Goal: Task Accomplishment & Management: Manage account settings

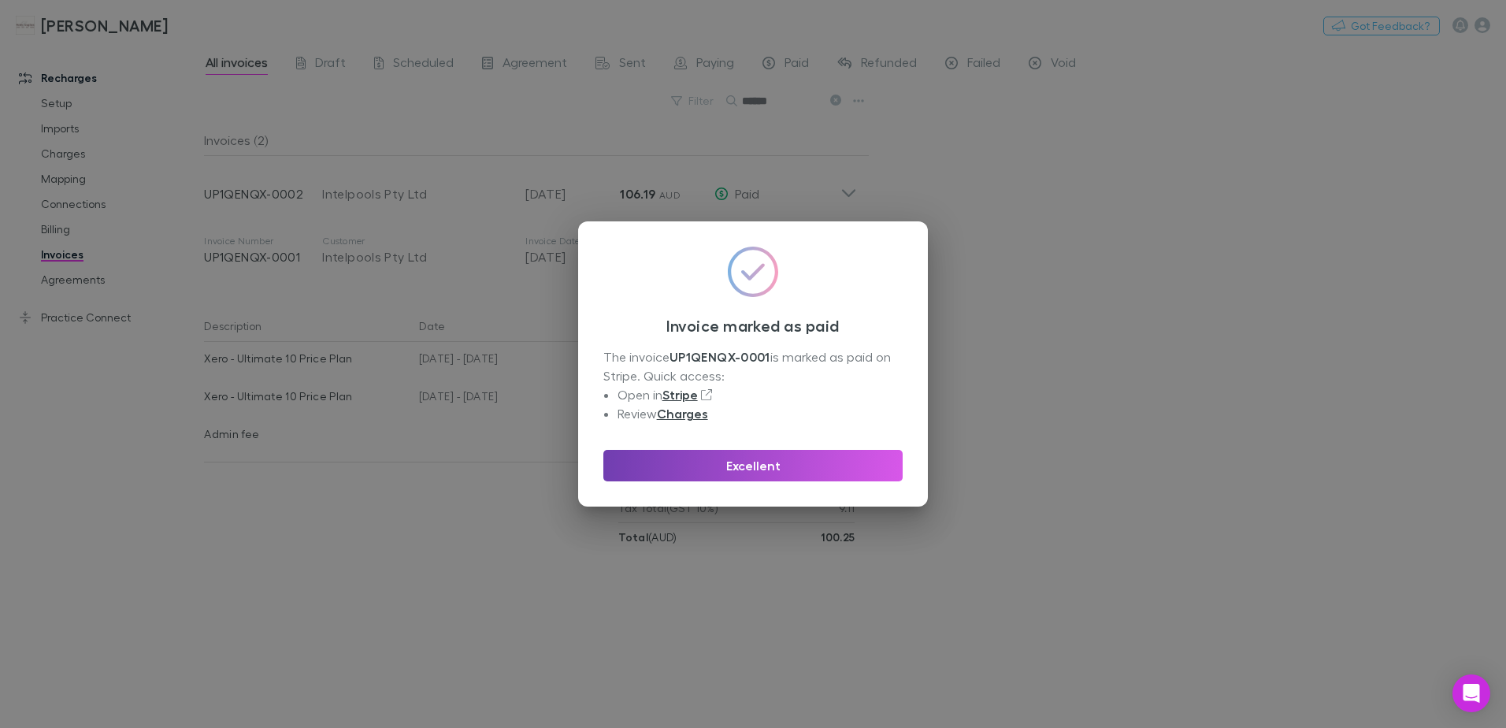
click at [763, 464] on button "Excellent" at bounding box center [752, 466] width 299 height 32
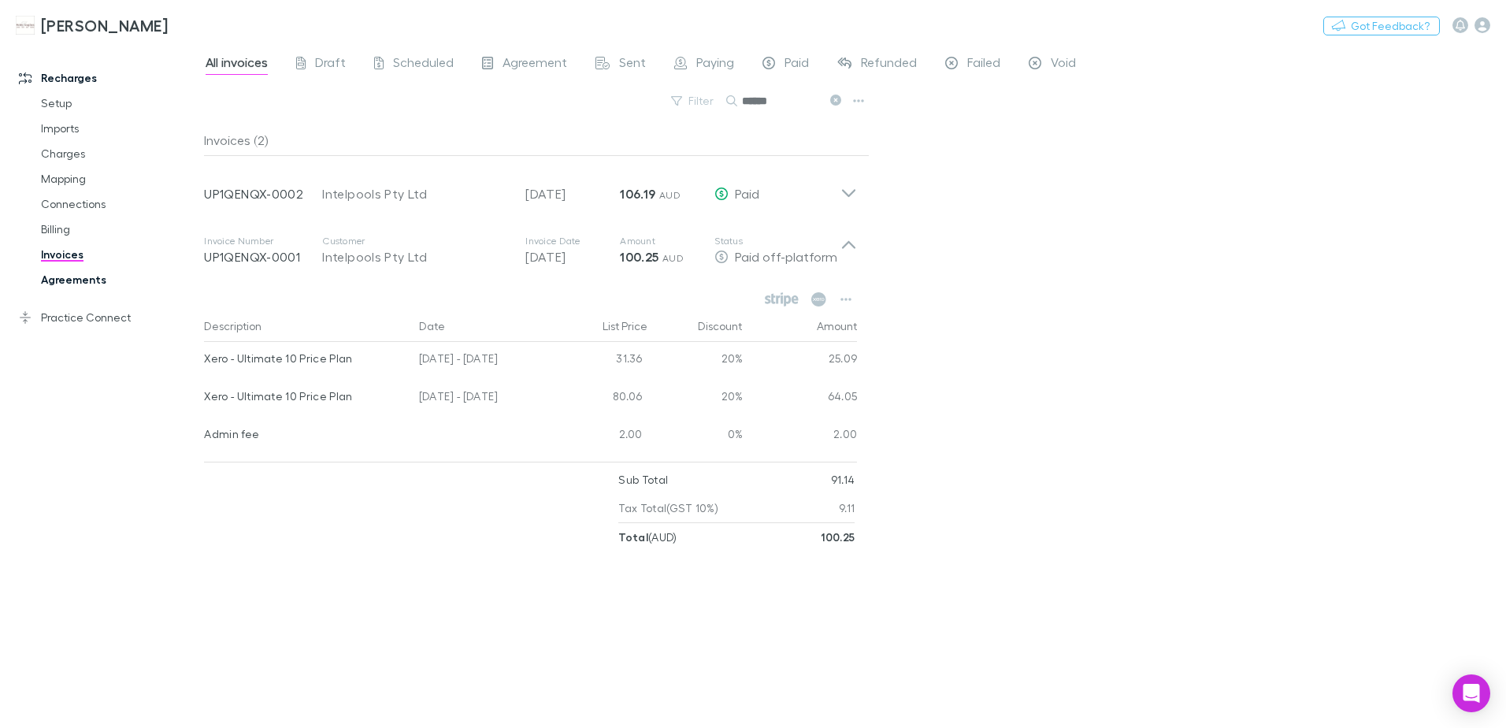
click at [56, 276] on link "Agreements" at bounding box center [119, 279] width 188 height 25
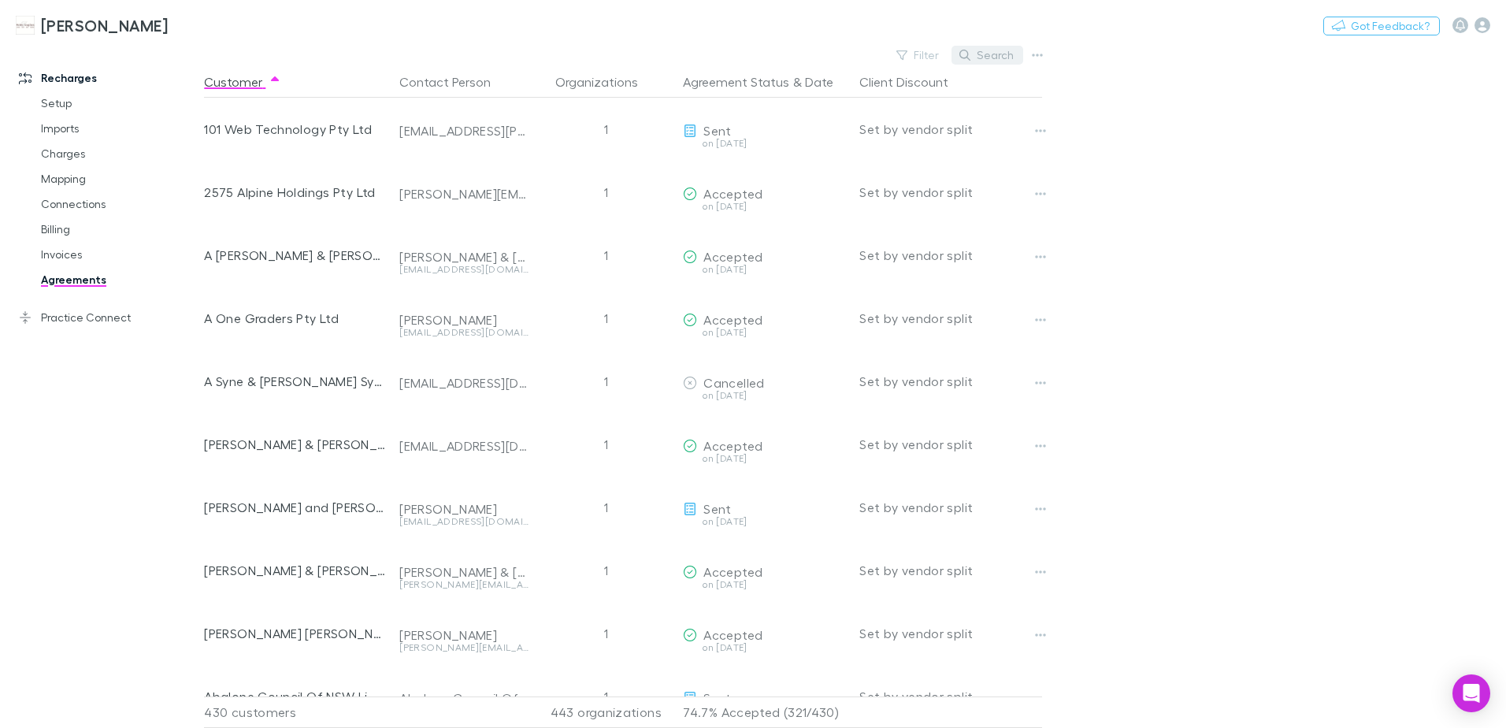
click at [981, 56] on button "Search" at bounding box center [988, 55] width 72 height 19
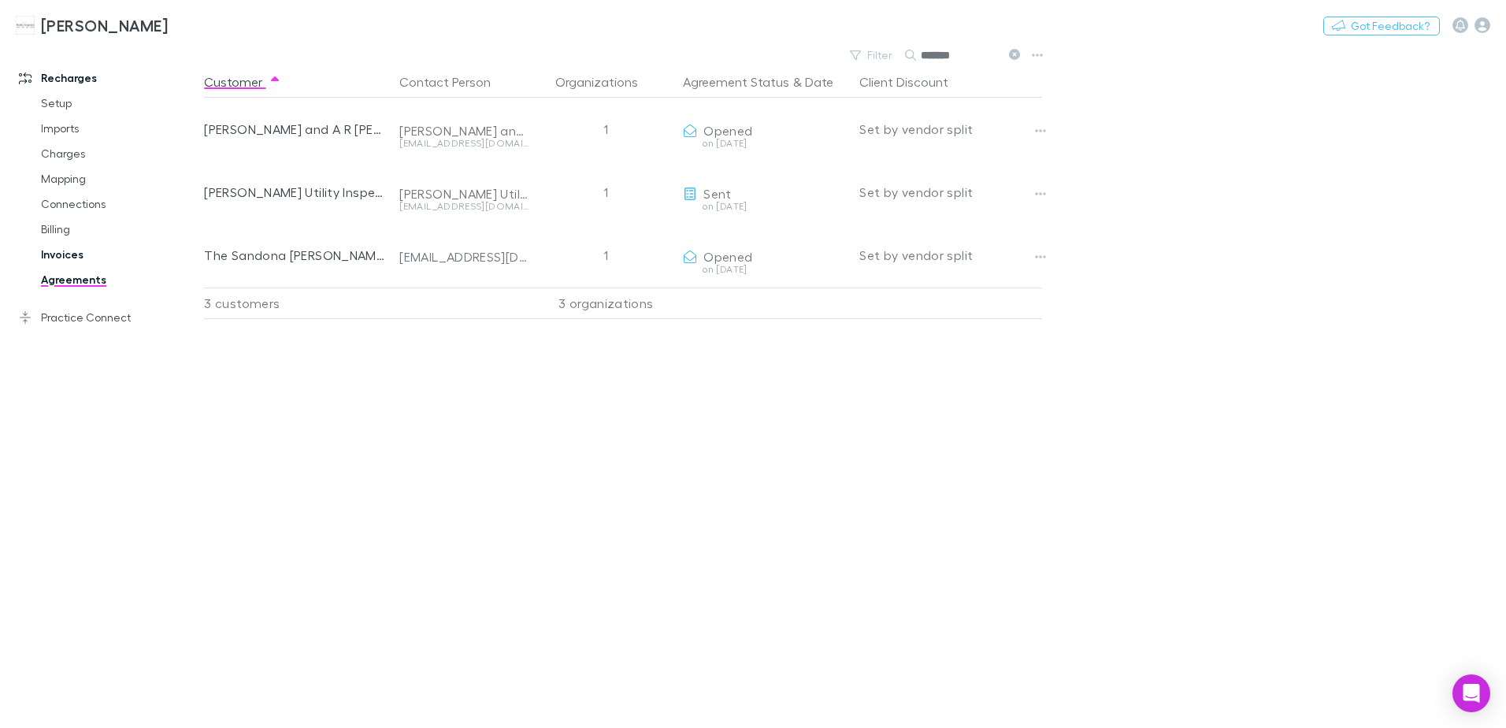
type input "*******"
click at [71, 257] on link "Invoices" at bounding box center [119, 254] width 188 height 25
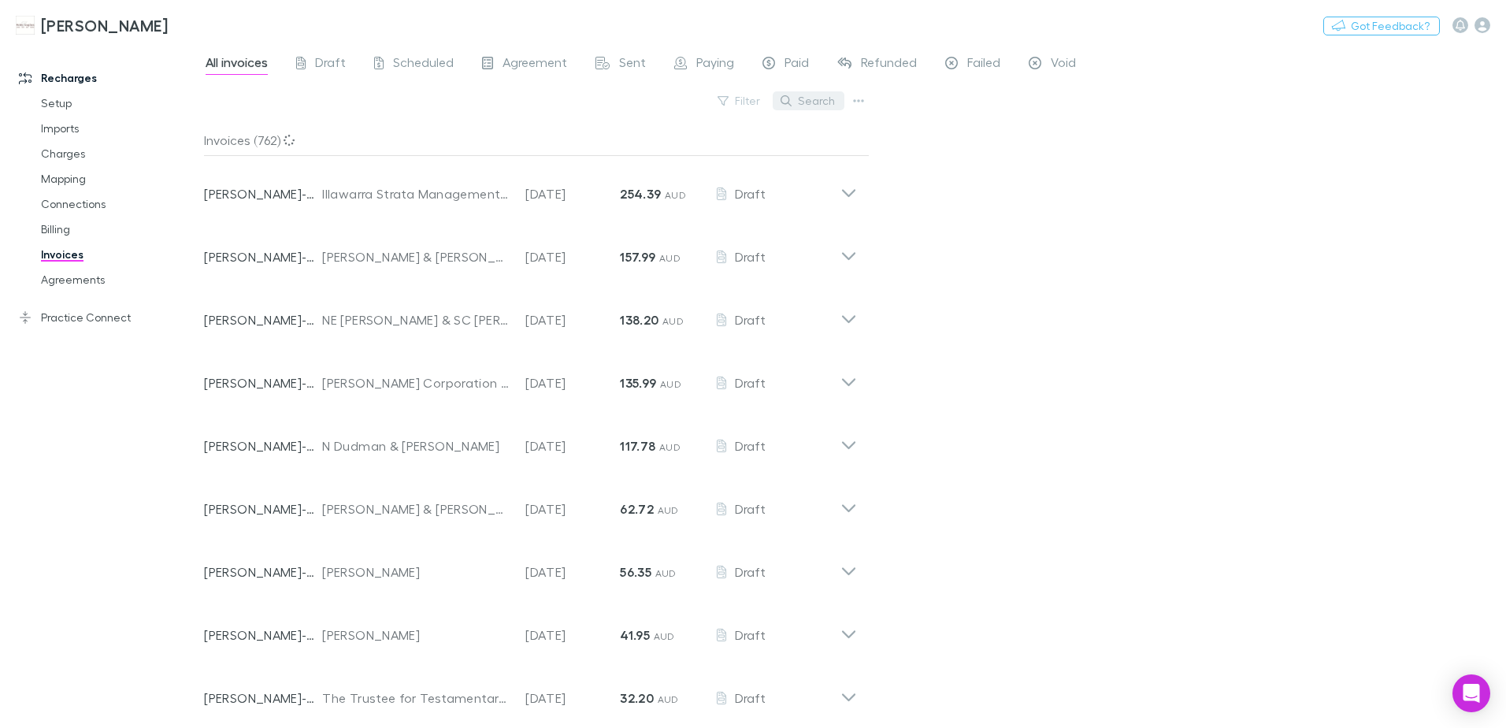
click at [809, 106] on button "Search" at bounding box center [809, 100] width 72 height 19
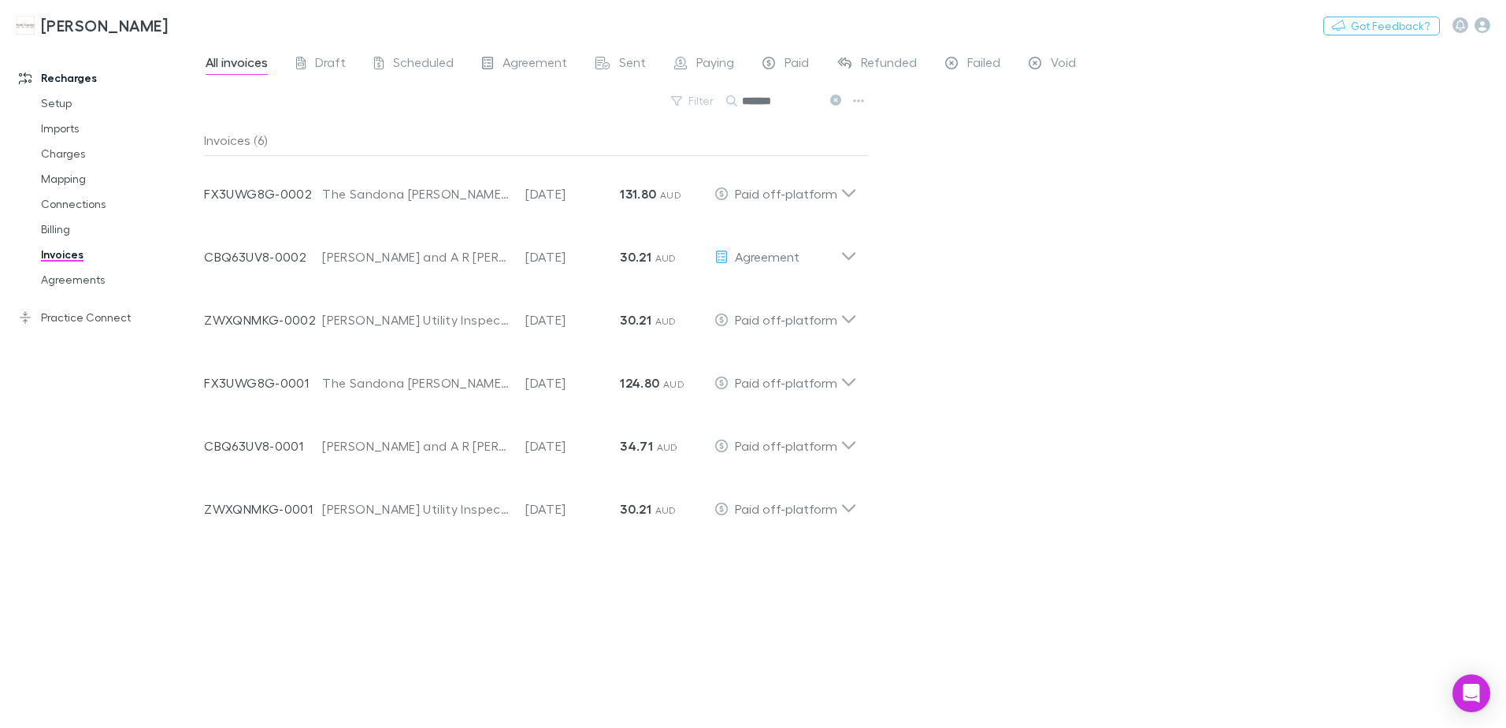
type input "*******"
click at [93, 275] on link "Agreements" at bounding box center [119, 279] width 188 height 25
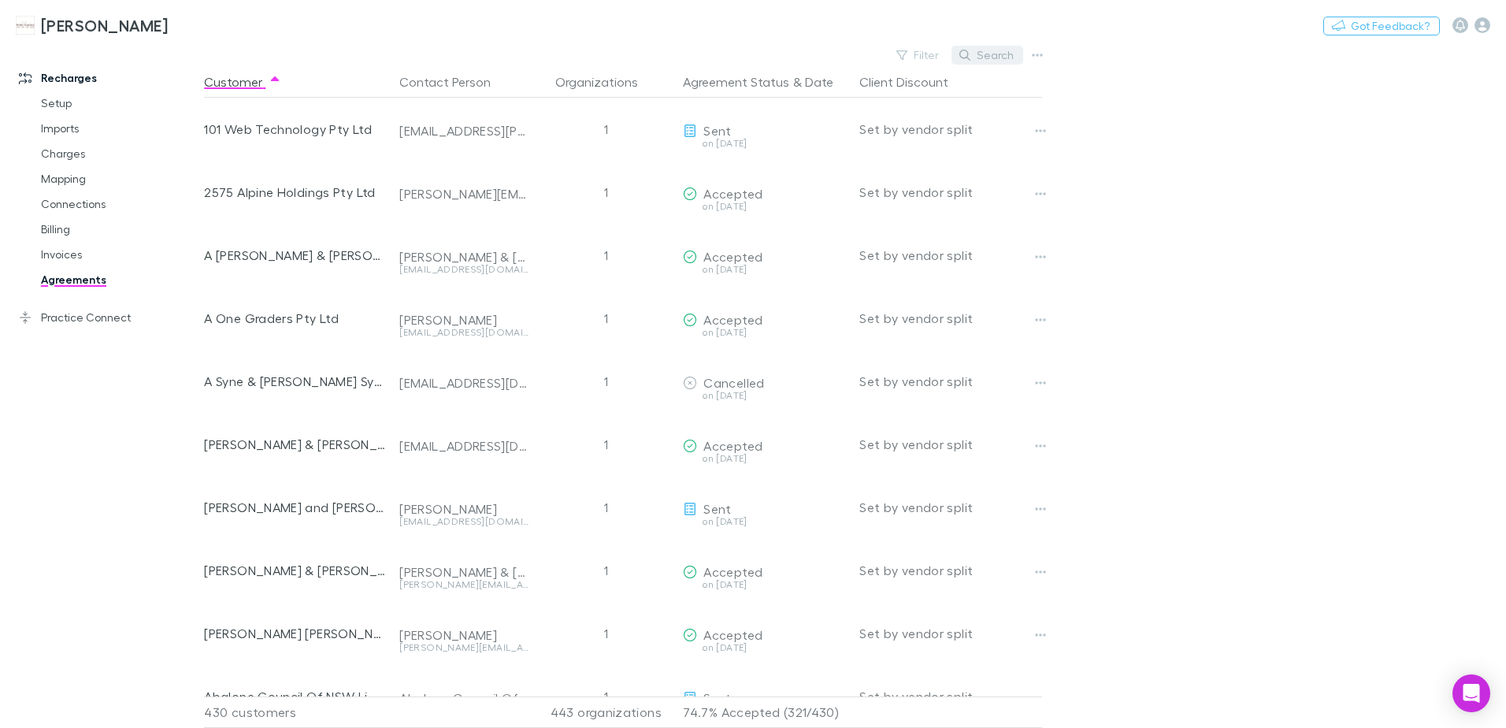
click at [970, 58] on icon "button" at bounding box center [965, 55] width 11 height 11
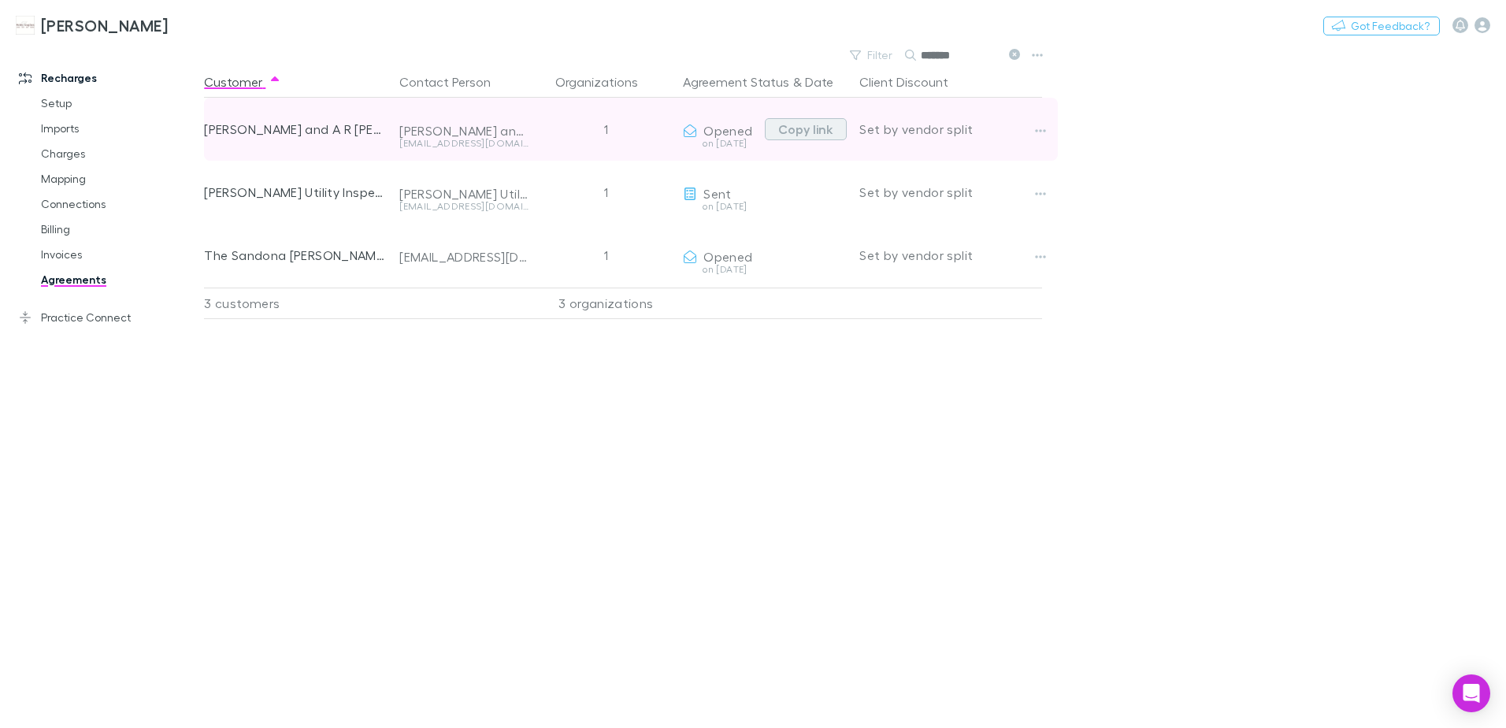
click at [790, 131] on button "Copy link" at bounding box center [806, 129] width 82 height 22
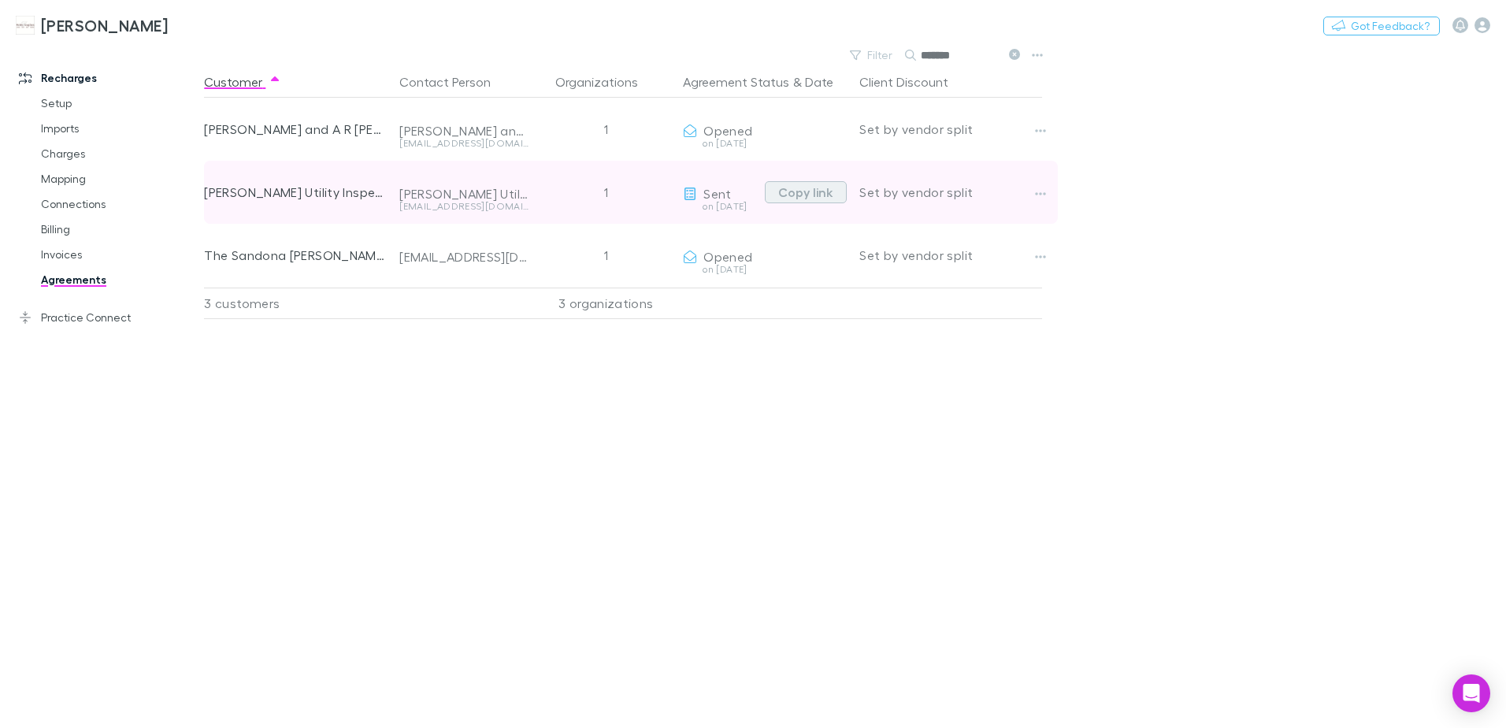
click at [800, 187] on button "Copy link" at bounding box center [806, 192] width 82 height 22
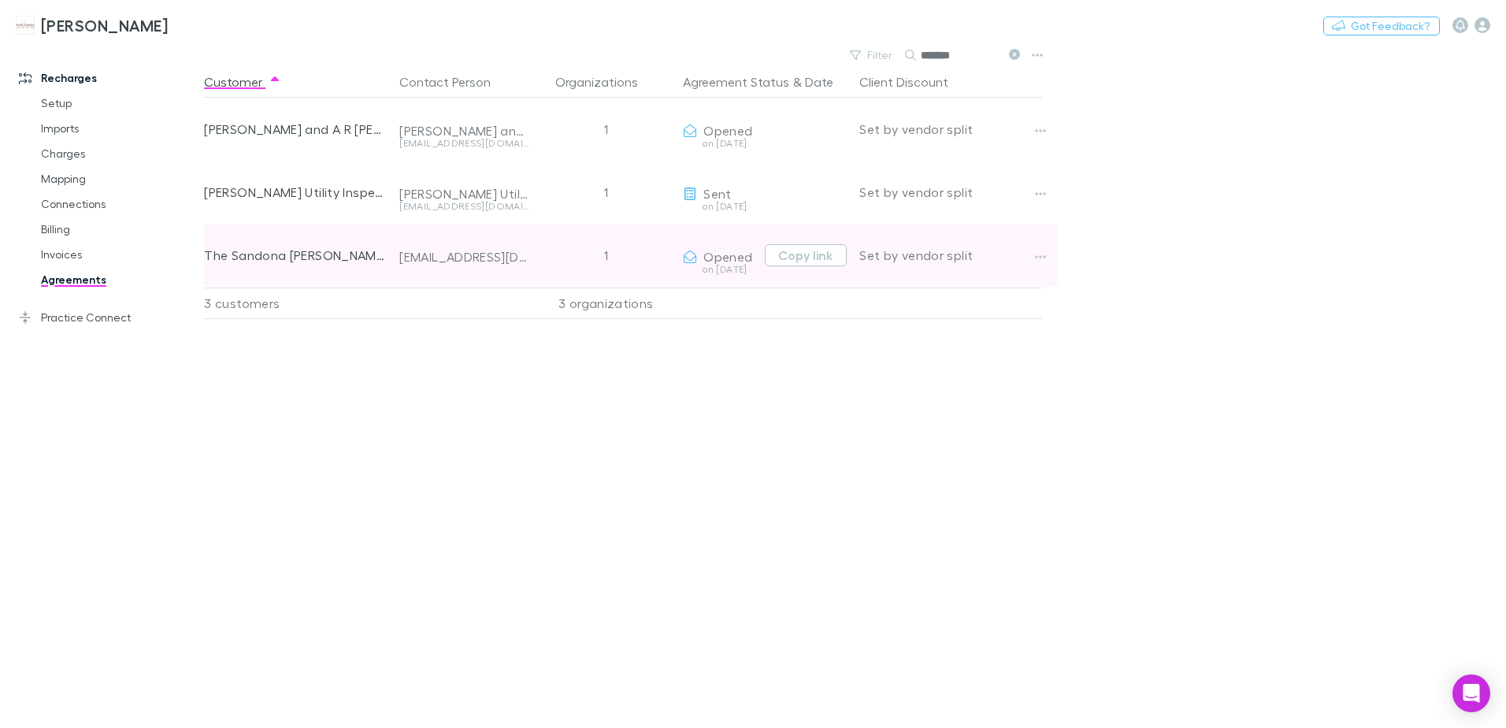
drag, startPoint x: 797, startPoint y: 256, endPoint x: 754, endPoint y: 255, distance: 43.3
click at [797, 256] on button "Copy link" at bounding box center [806, 255] width 82 height 22
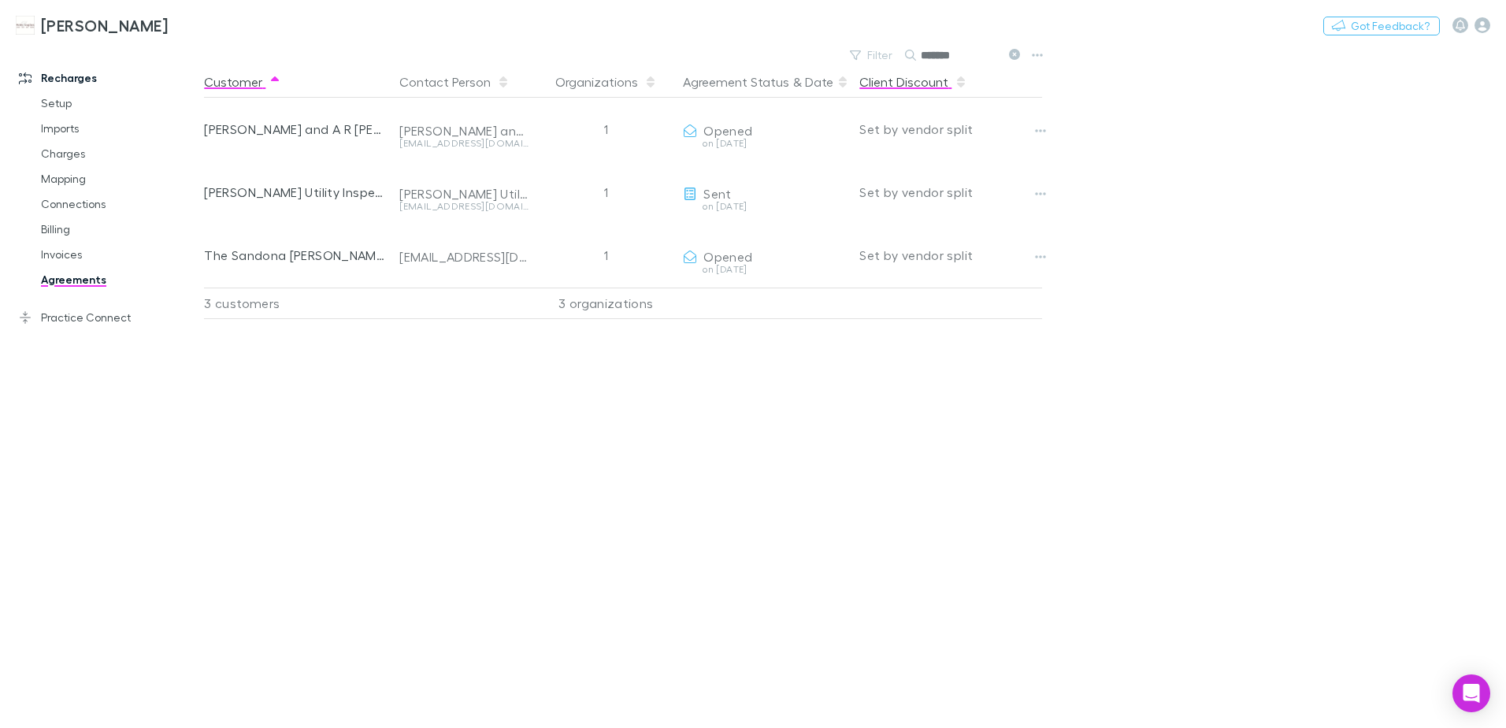
drag, startPoint x: 1016, startPoint y: 52, endPoint x: 951, endPoint y: 67, distance: 67.1
click at [1016, 52] on icon at bounding box center [1014, 54] width 11 height 11
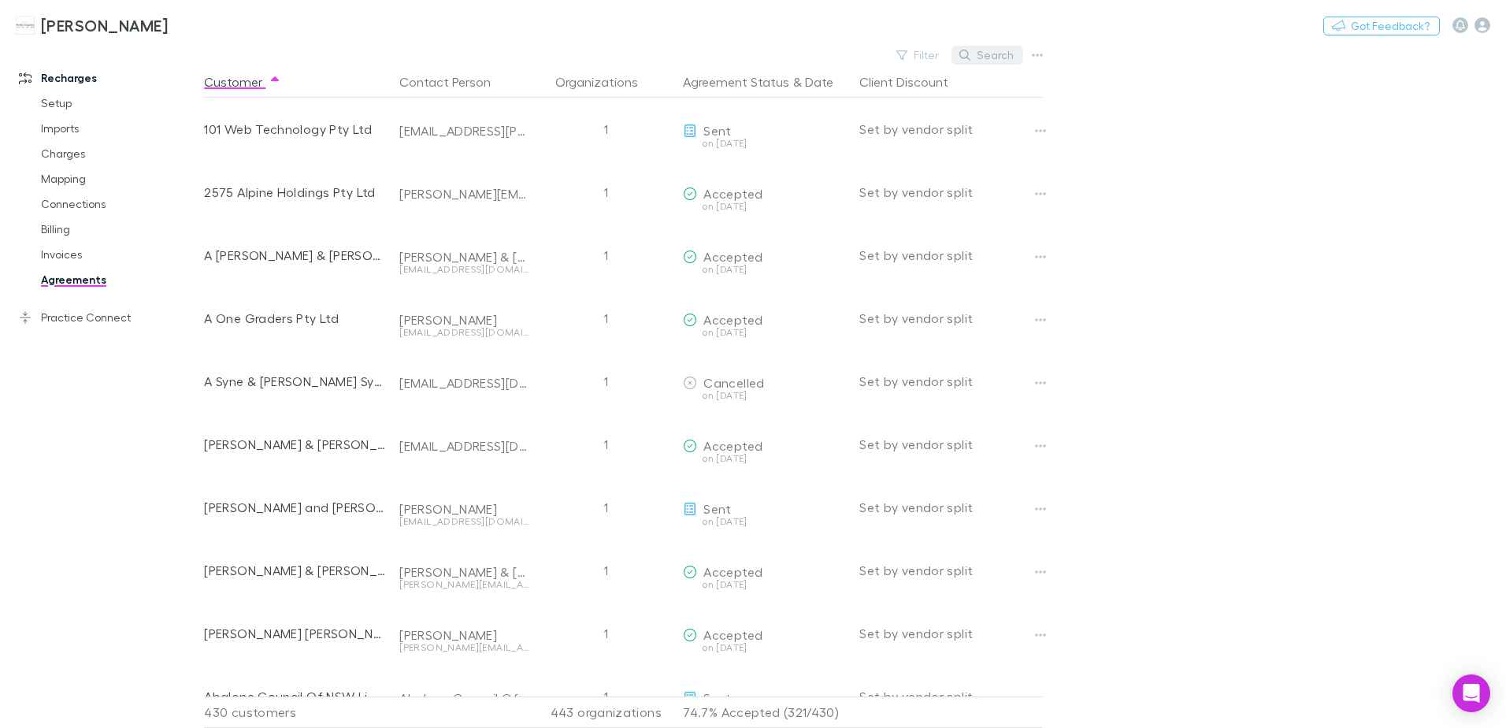
click at [989, 50] on button "Search" at bounding box center [988, 55] width 72 height 19
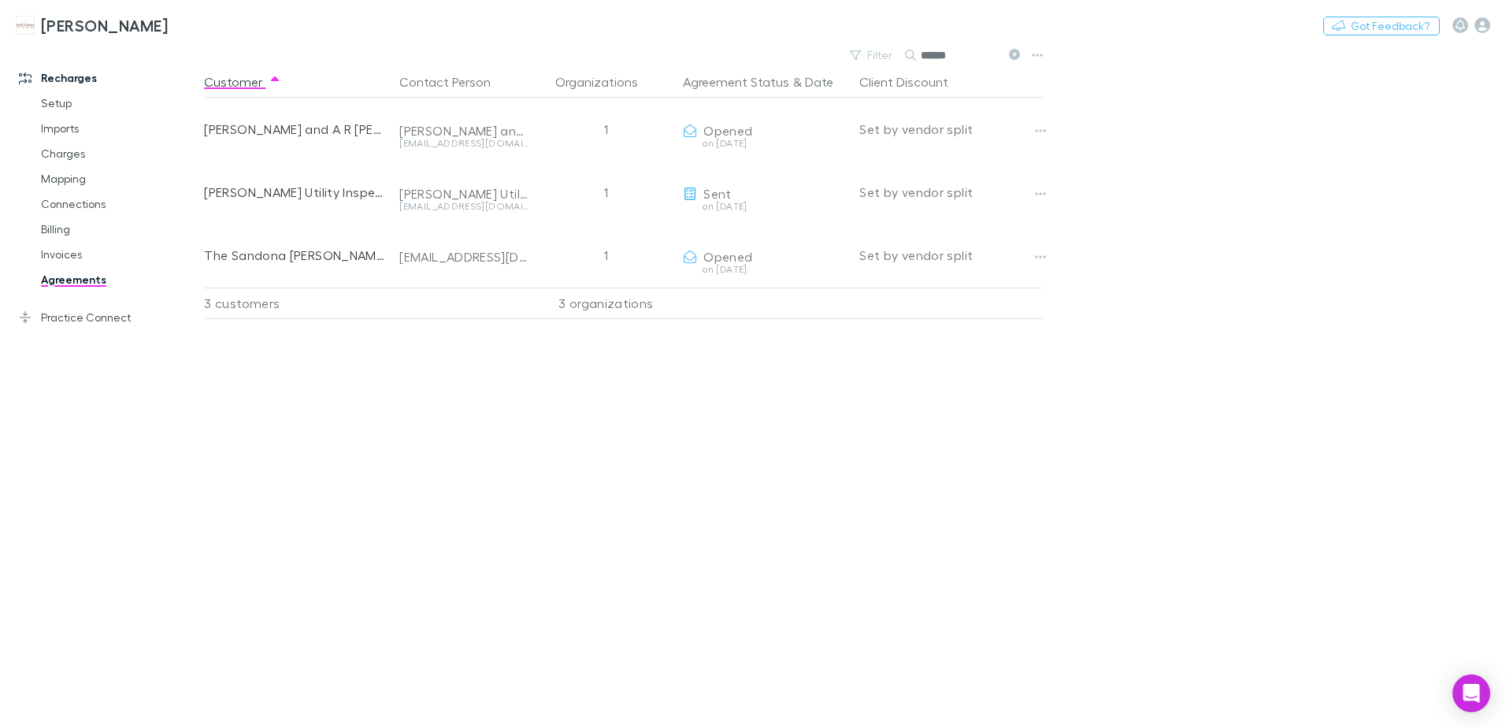
type input "******"
click at [1013, 58] on icon at bounding box center [1014, 54] width 11 height 11
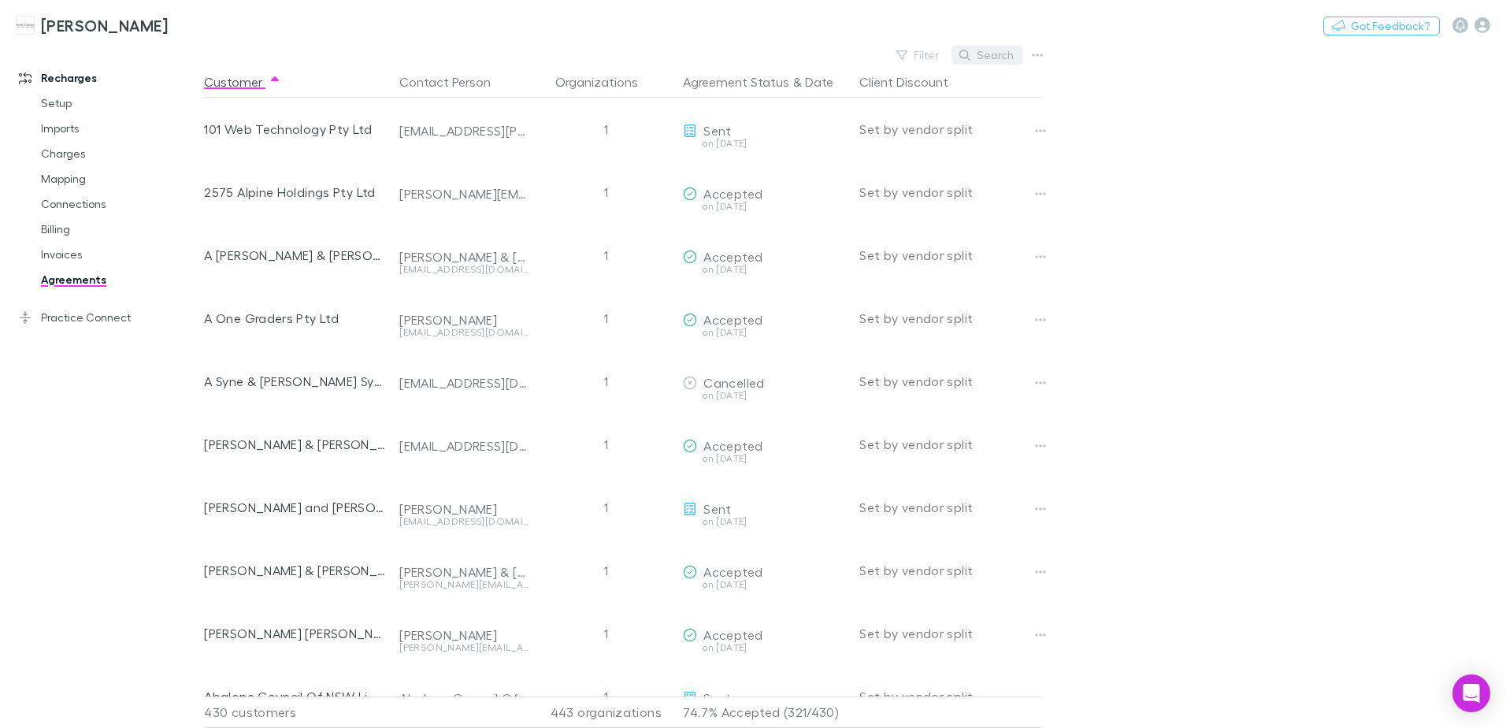
click at [968, 56] on icon "button" at bounding box center [965, 55] width 11 height 11
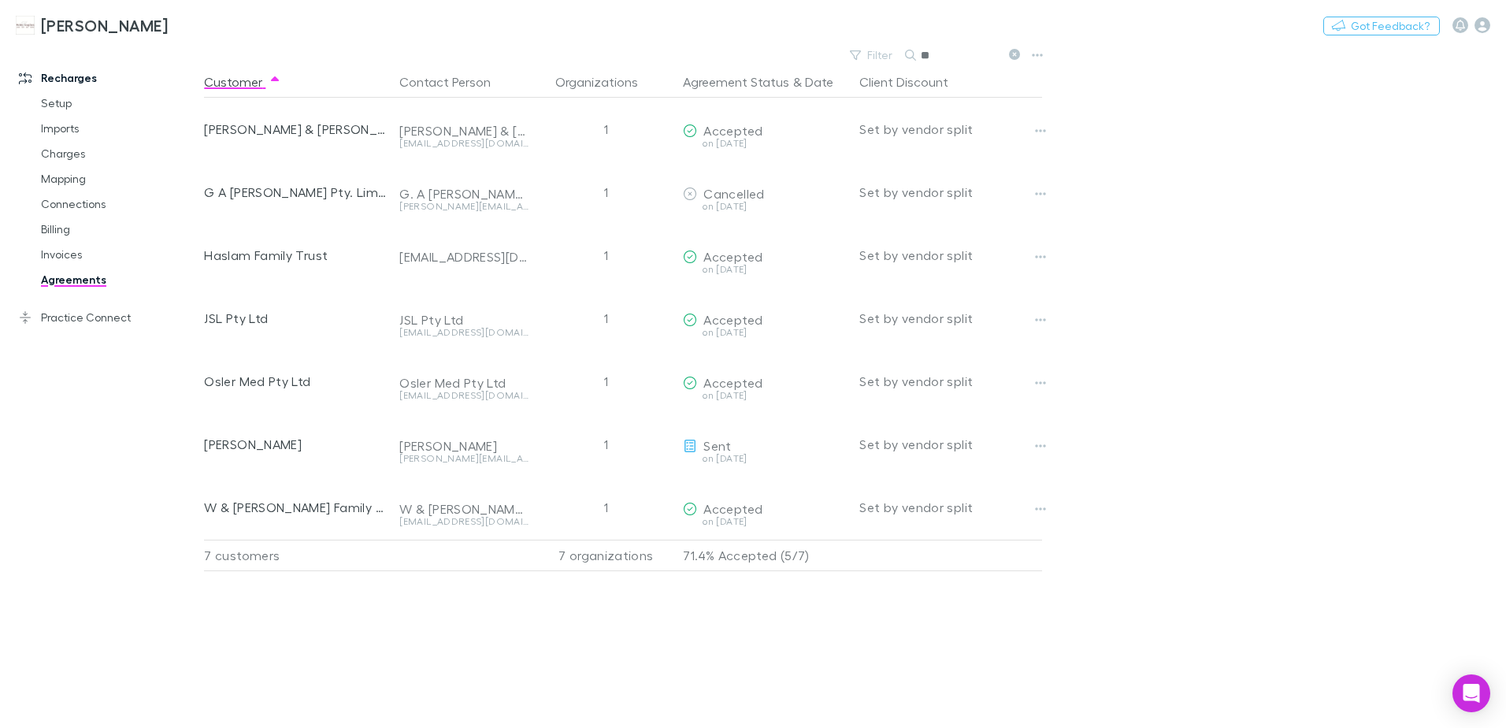
type input "*"
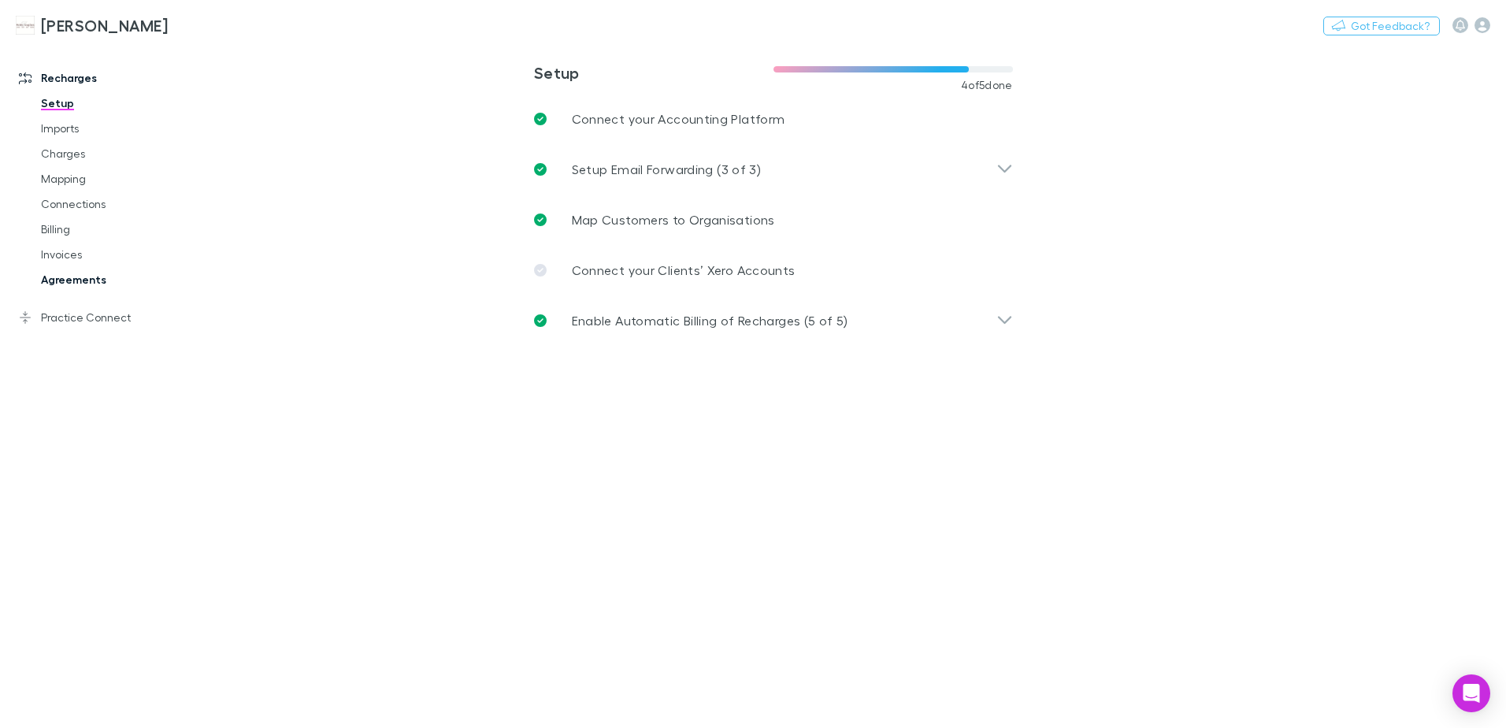
click at [81, 278] on link "Agreements" at bounding box center [119, 279] width 188 height 25
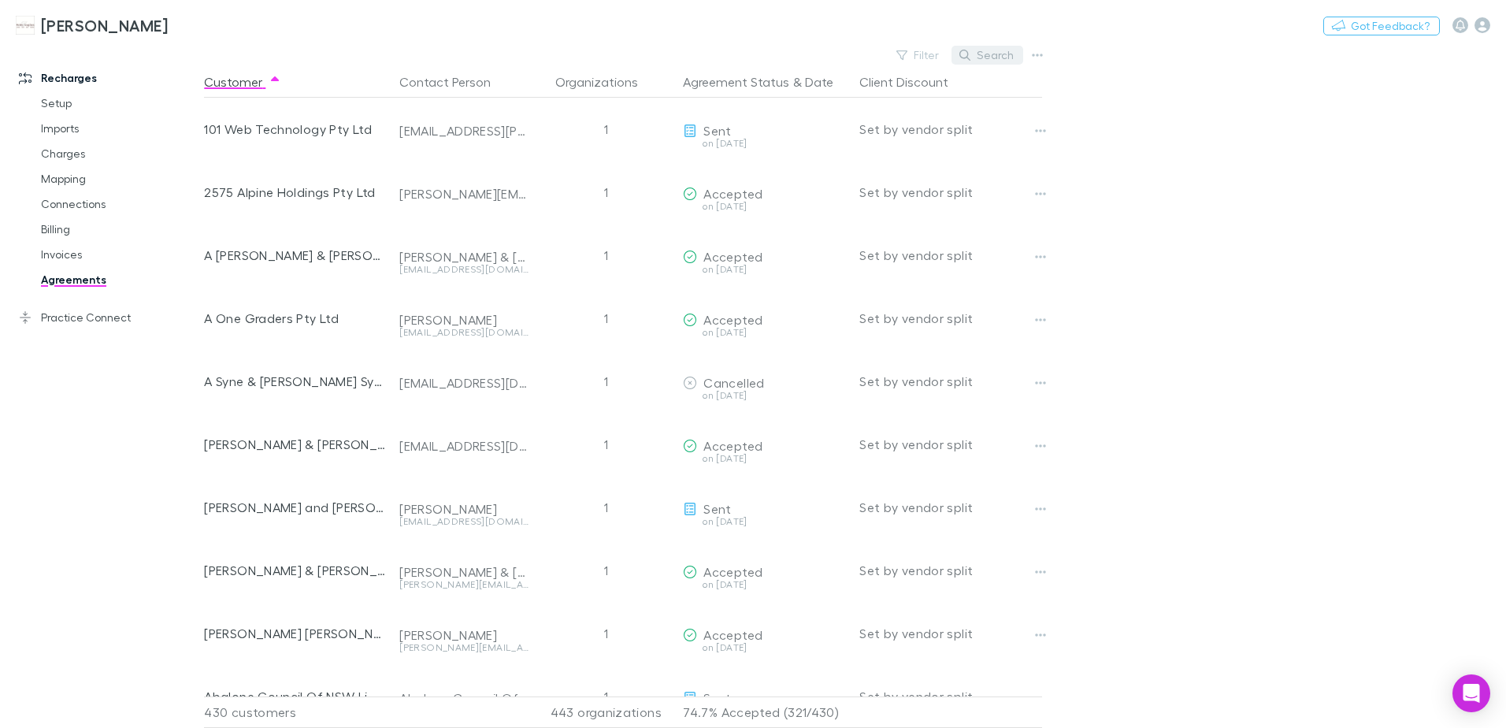
click at [972, 61] on button "Search" at bounding box center [988, 55] width 72 height 19
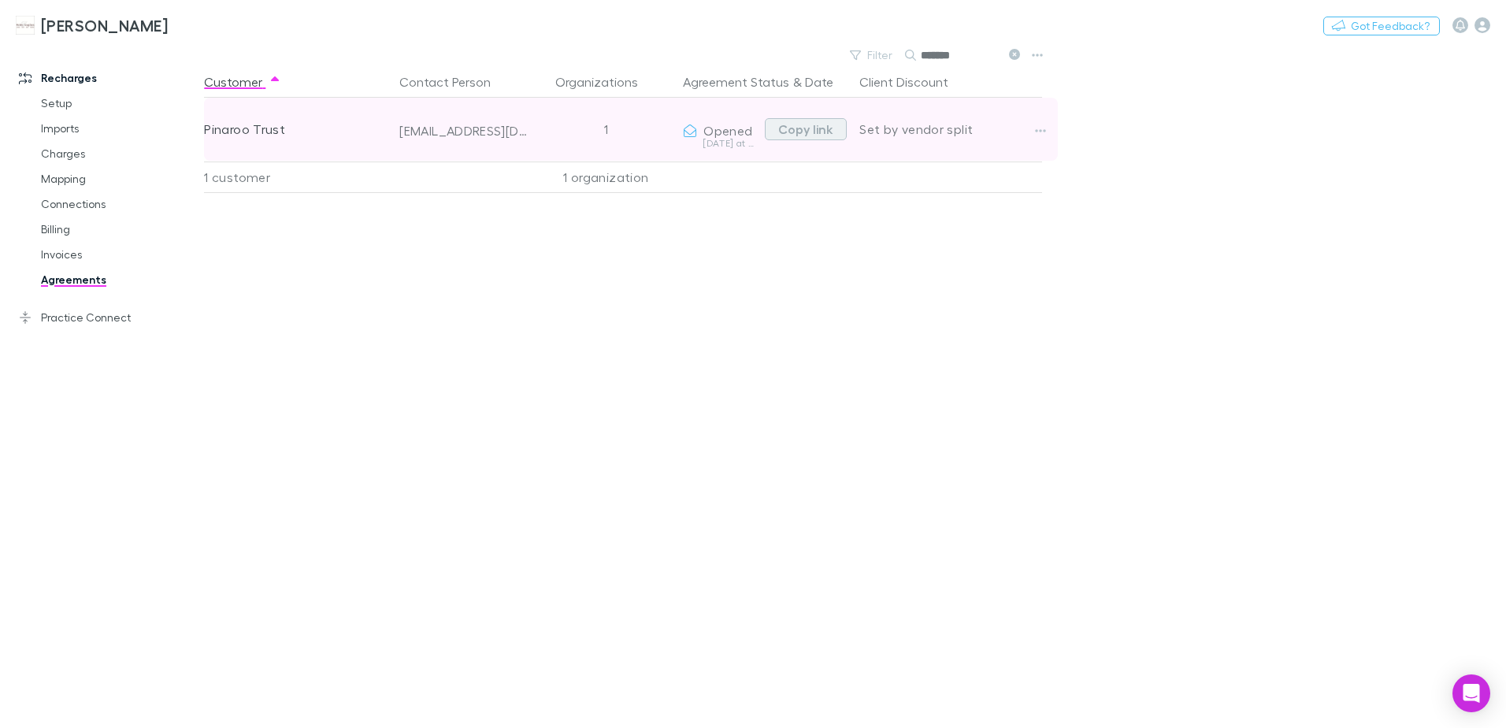
type input "*******"
click at [810, 128] on button "Copy link" at bounding box center [806, 129] width 82 height 22
